Goal: Task Accomplishment & Management: Manage account settings

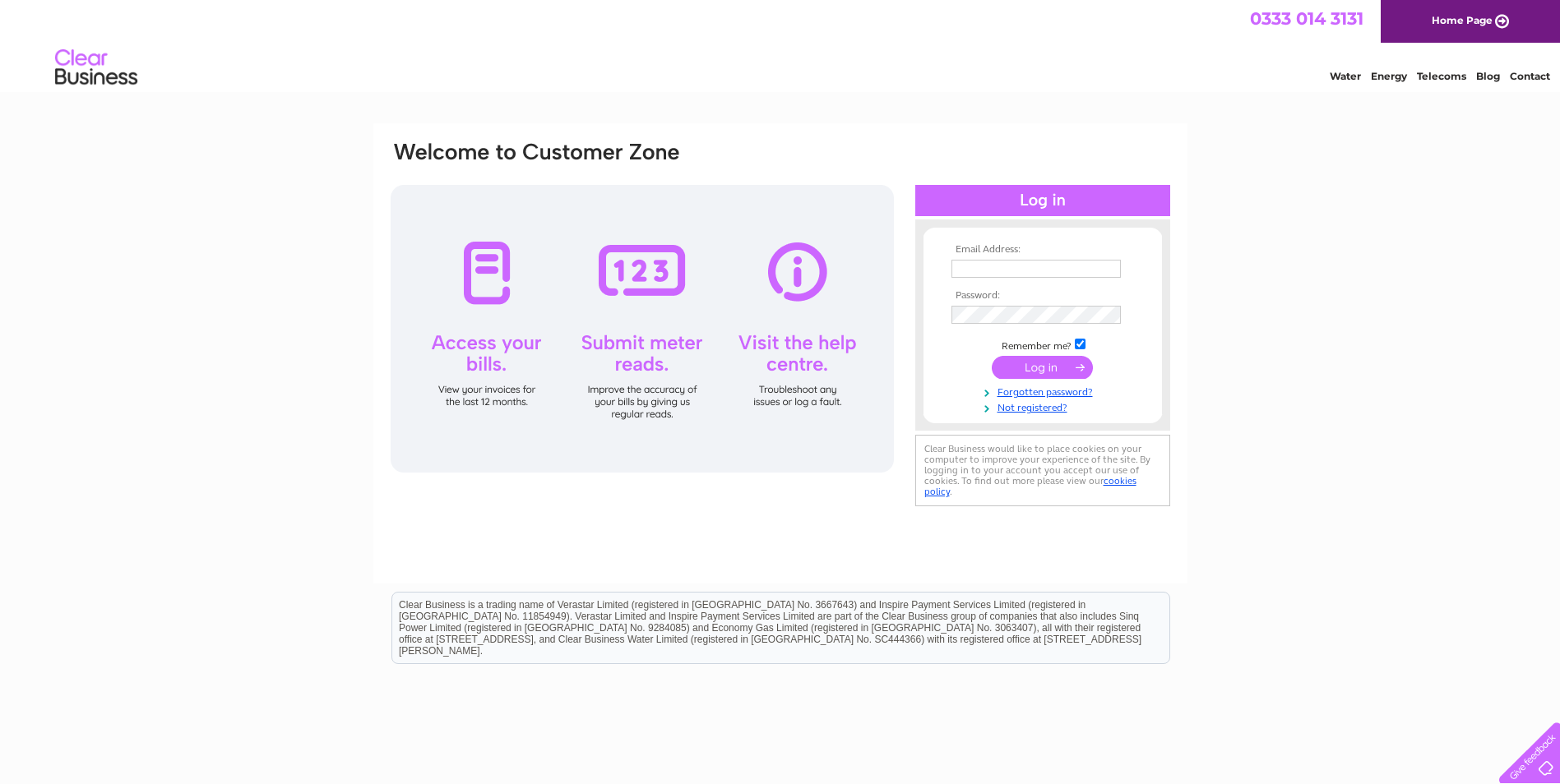
type input "[EMAIL_ADDRESS][DOMAIN_NAME]"
click at [1073, 367] on input "submit" at bounding box center [1042, 367] width 102 height 23
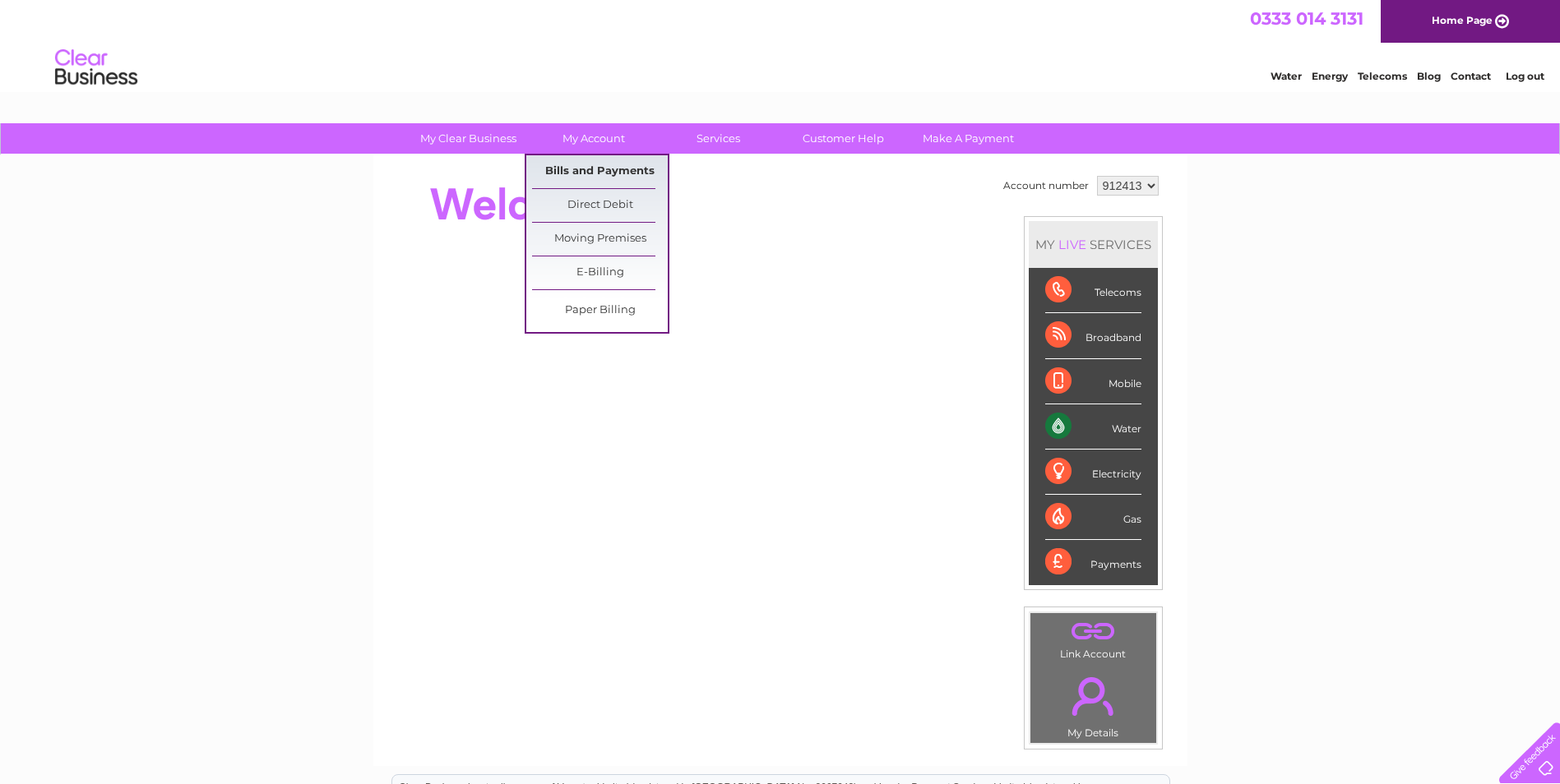
click at [622, 164] on link "Bills and Payments" at bounding box center [600, 172] width 135 height 33
click at [559, 174] on link "Bills and Payments" at bounding box center [600, 172] width 135 height 33
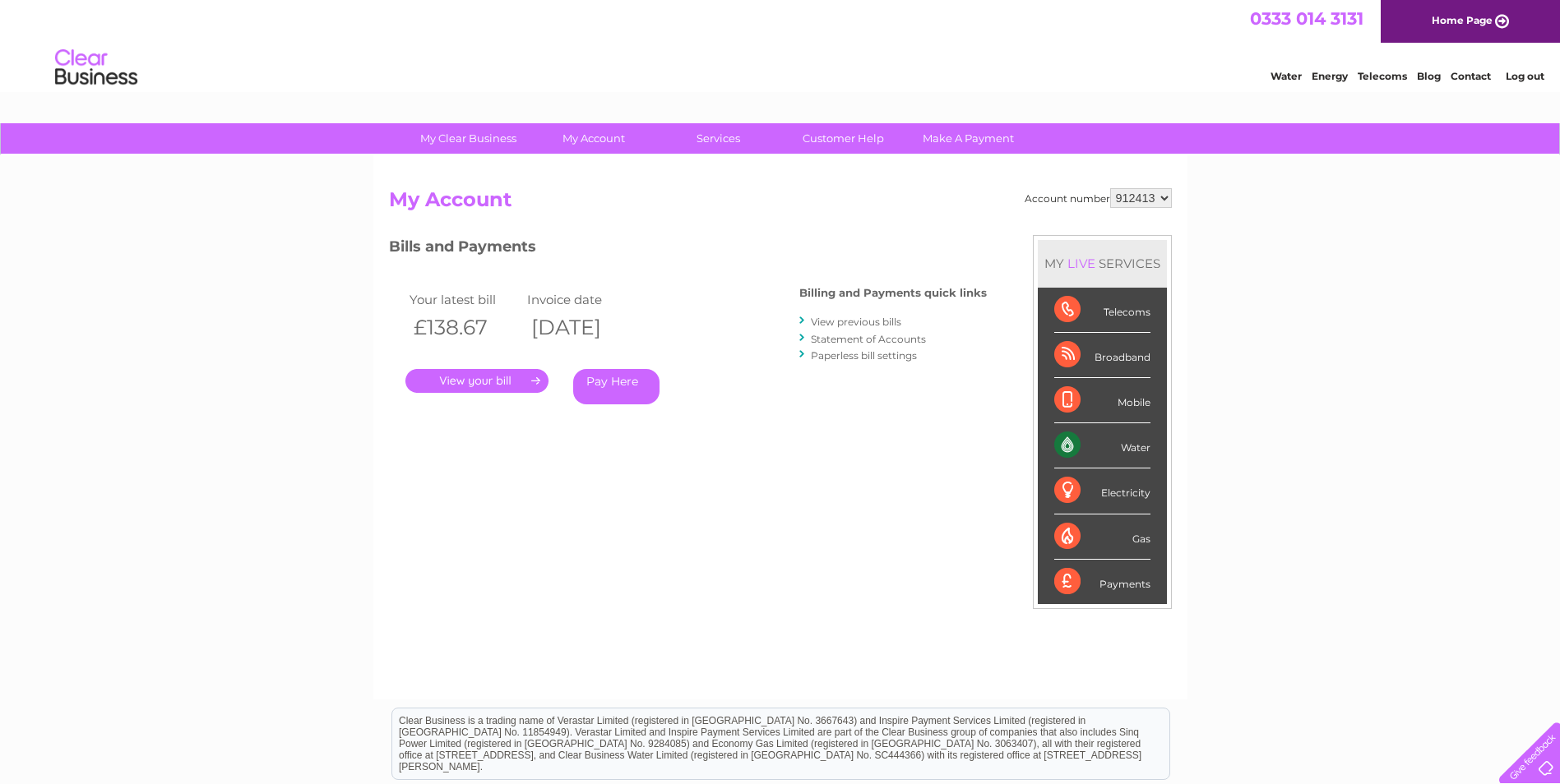
click at [514, 382] on link "." at bounding box center [476, 381] width 143 height 24
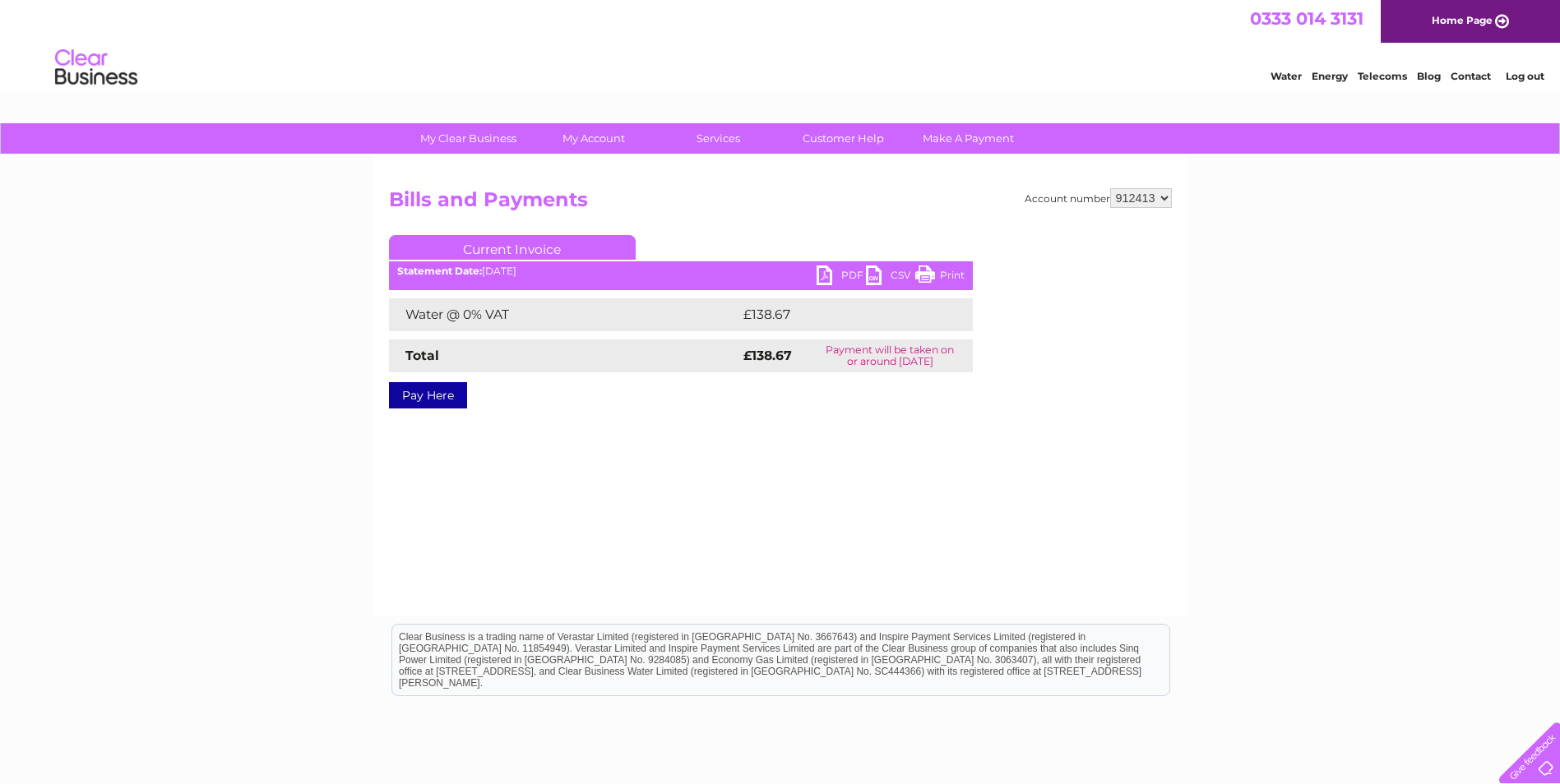
click at [831, 279] on link "PDF" at bounding box center [841, 277] width 49 height 24
